Goal: Information Seeking & Learning: Learn about a topic

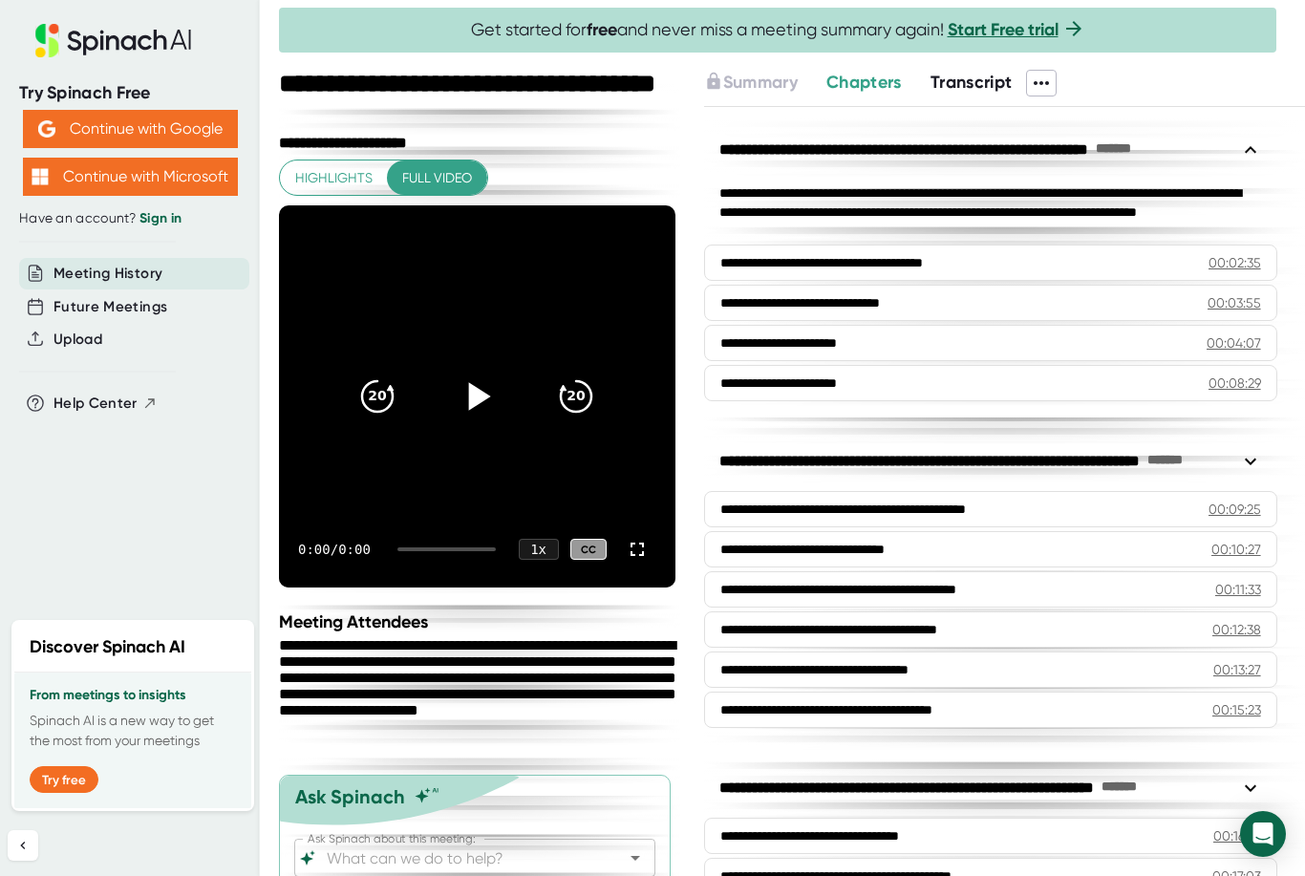
click at [478, 404] on icon at bounding box center [477, 397] width 48 height 48
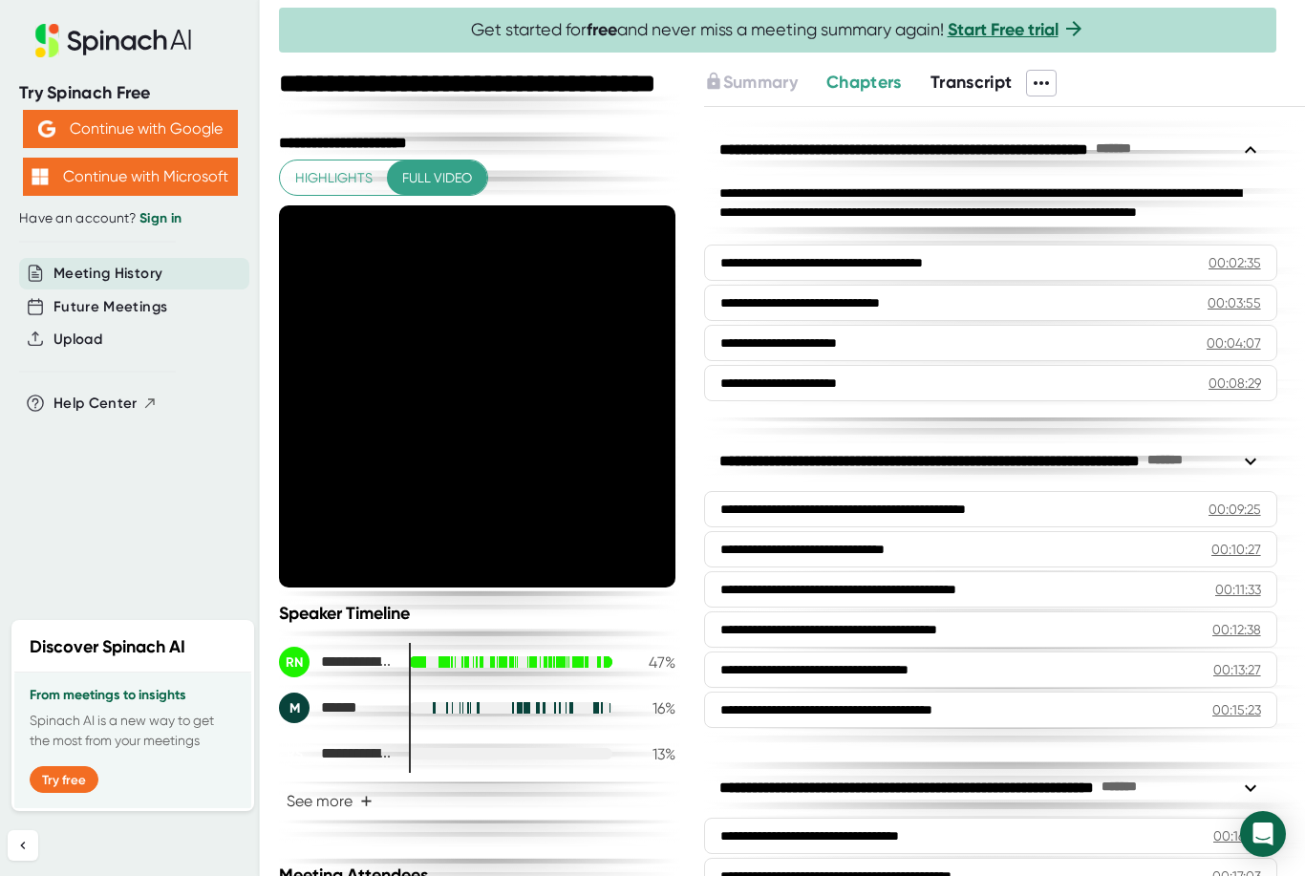
click at [448, 166] on span "Full video" at bounding box center [437, 178] width 70 height 24
click at [538, 540] on div "1 x" at bounding box center [539, 550] width 42 height 22
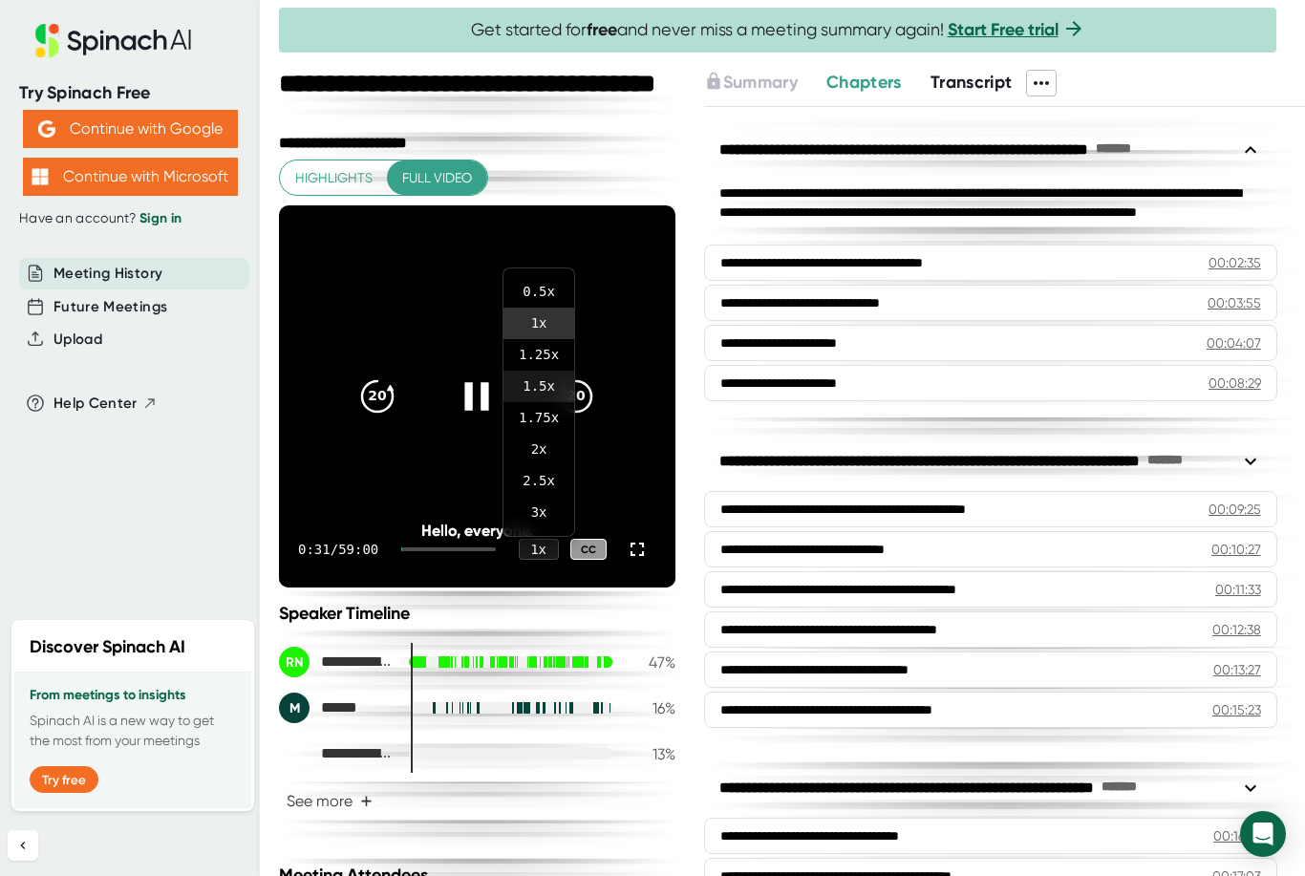
click at [556, 391] on li "1.5 x" at bounding box center [538, 387] width 71 height 32
click at [536, 531] on div "Hello, everyone." at bounding box center [476, 531] width 317 height 18
click at [541, 546] on div "1.5 x" at bounding box center [536, 550] width 48 height 22
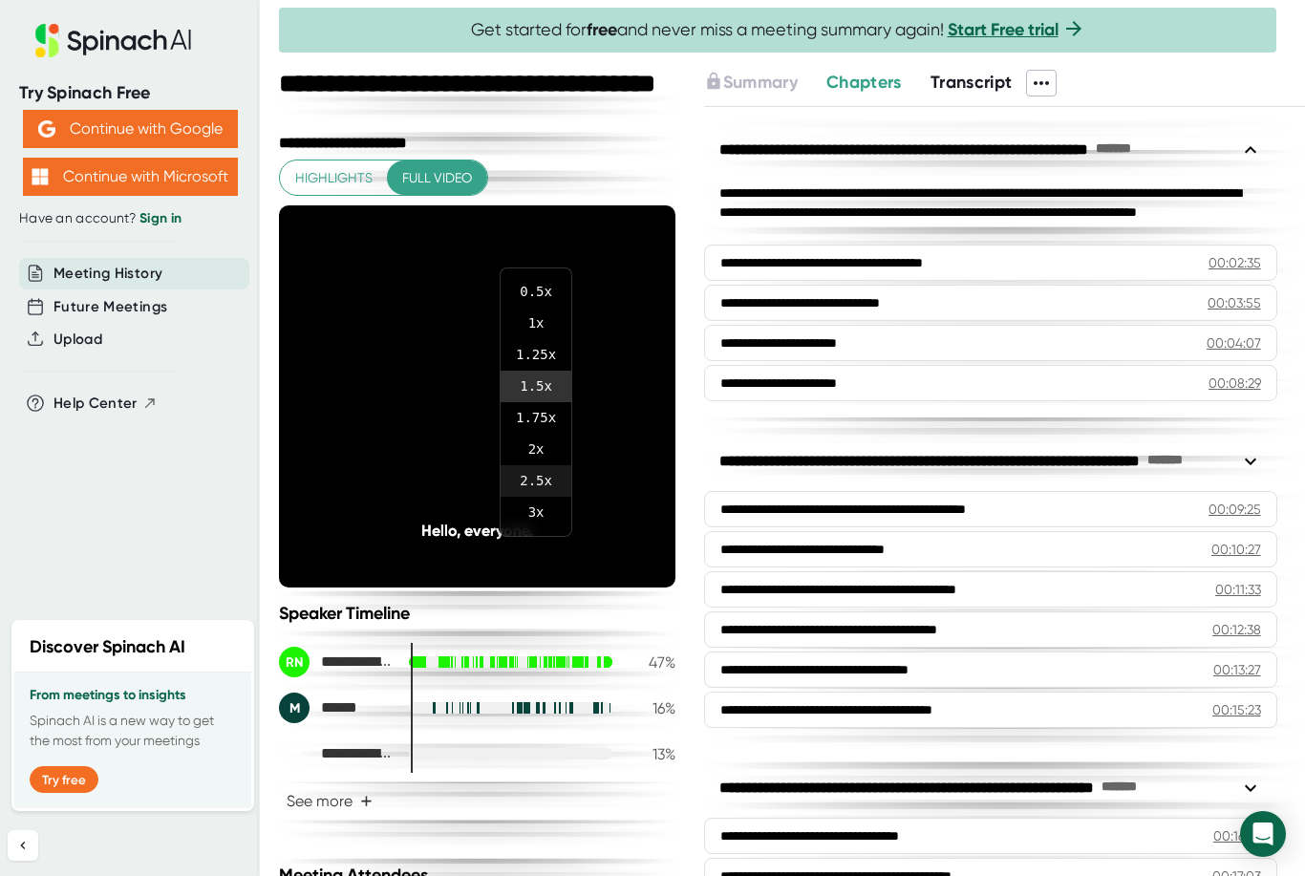
click at [540, 484] on li "2.5 x" at bounding box center [536, 481] width 71 height 32
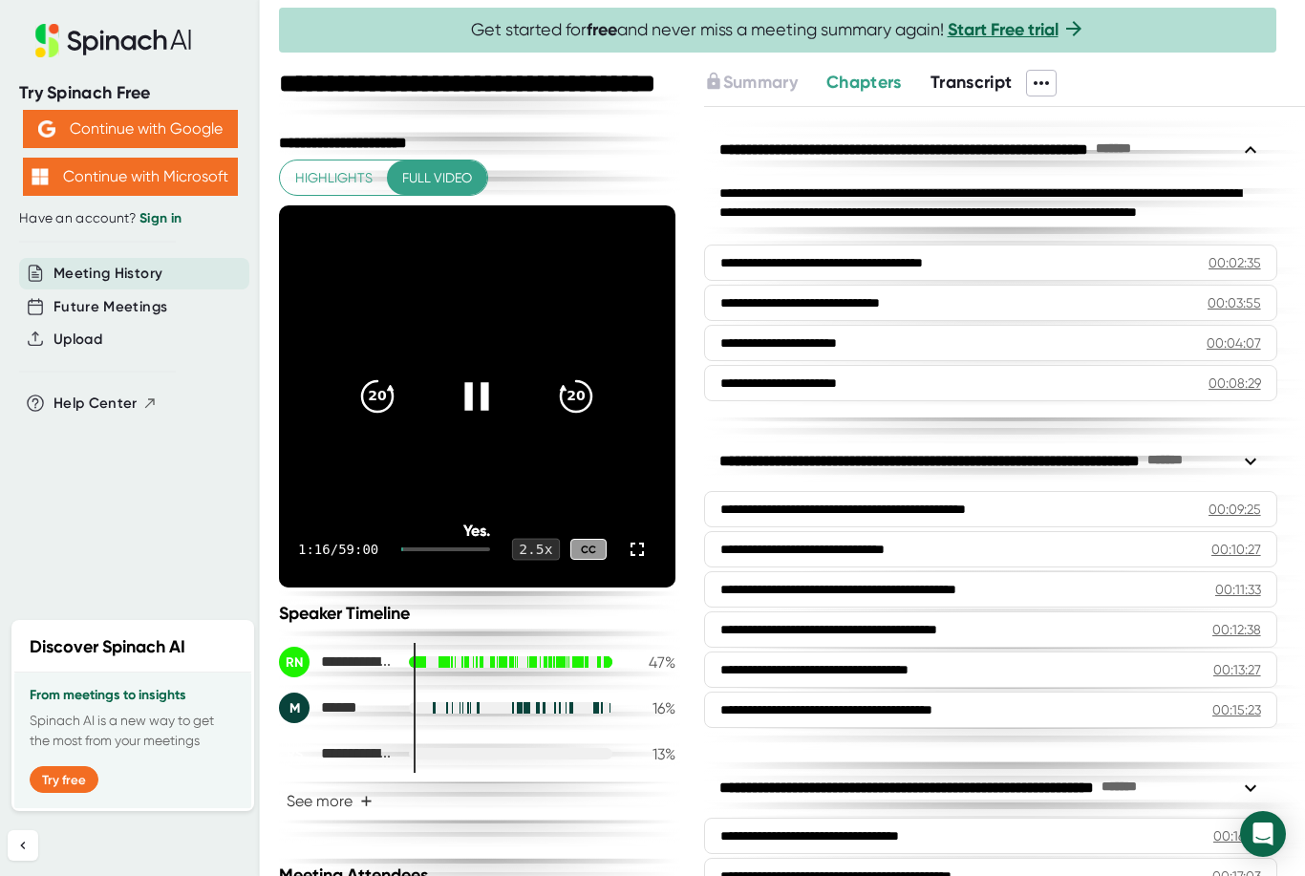
click at [545, 549] on div "2.5 x" at bounding box center [536, 550] width 48 height 22
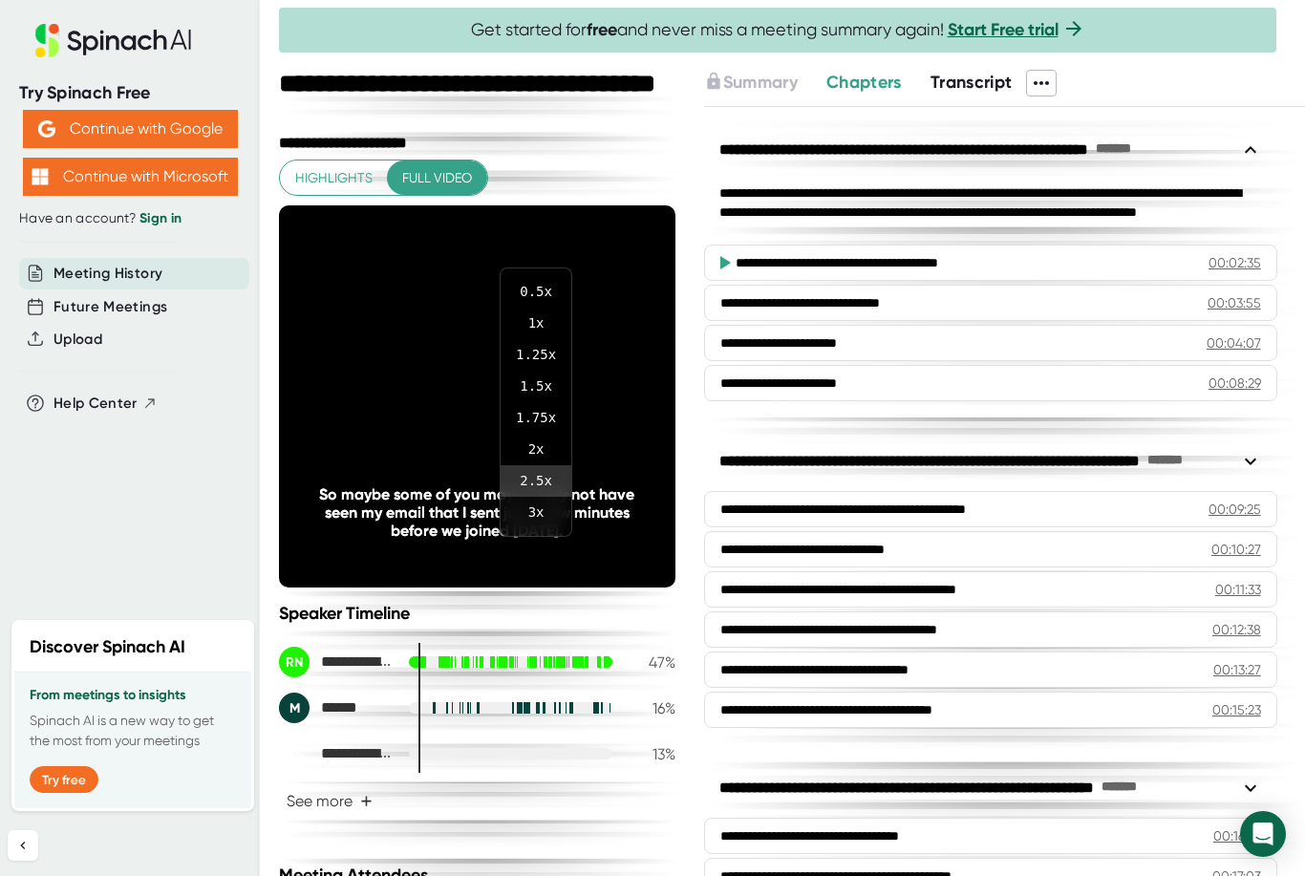
click at [633, 550] on div at bounding box center [652, 438] width 1305 height 876
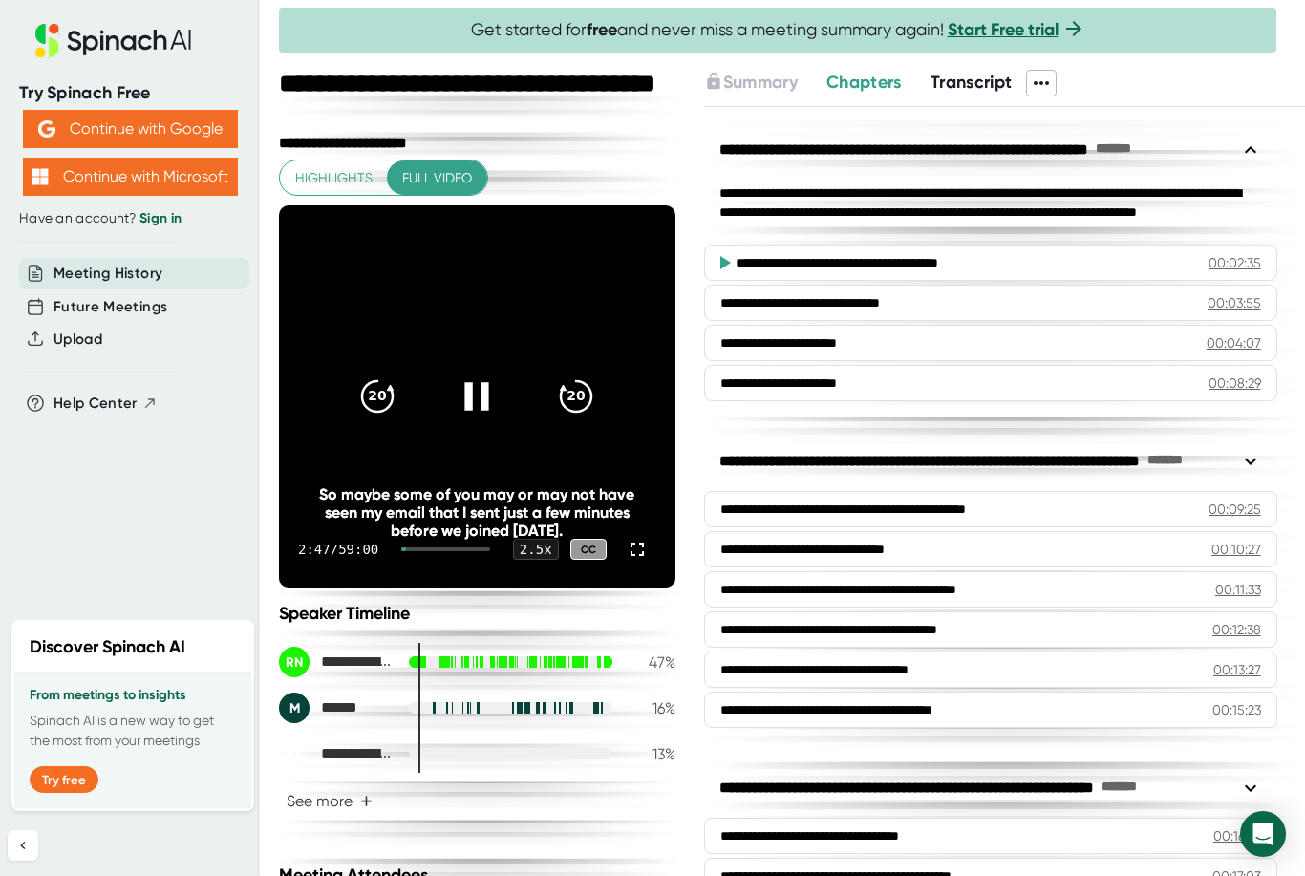
click at [482, 387] on icon at bounding box center [477, 396] width 24 height 28
